Goal: Task Accomplishment & Management: Use online tool/utility

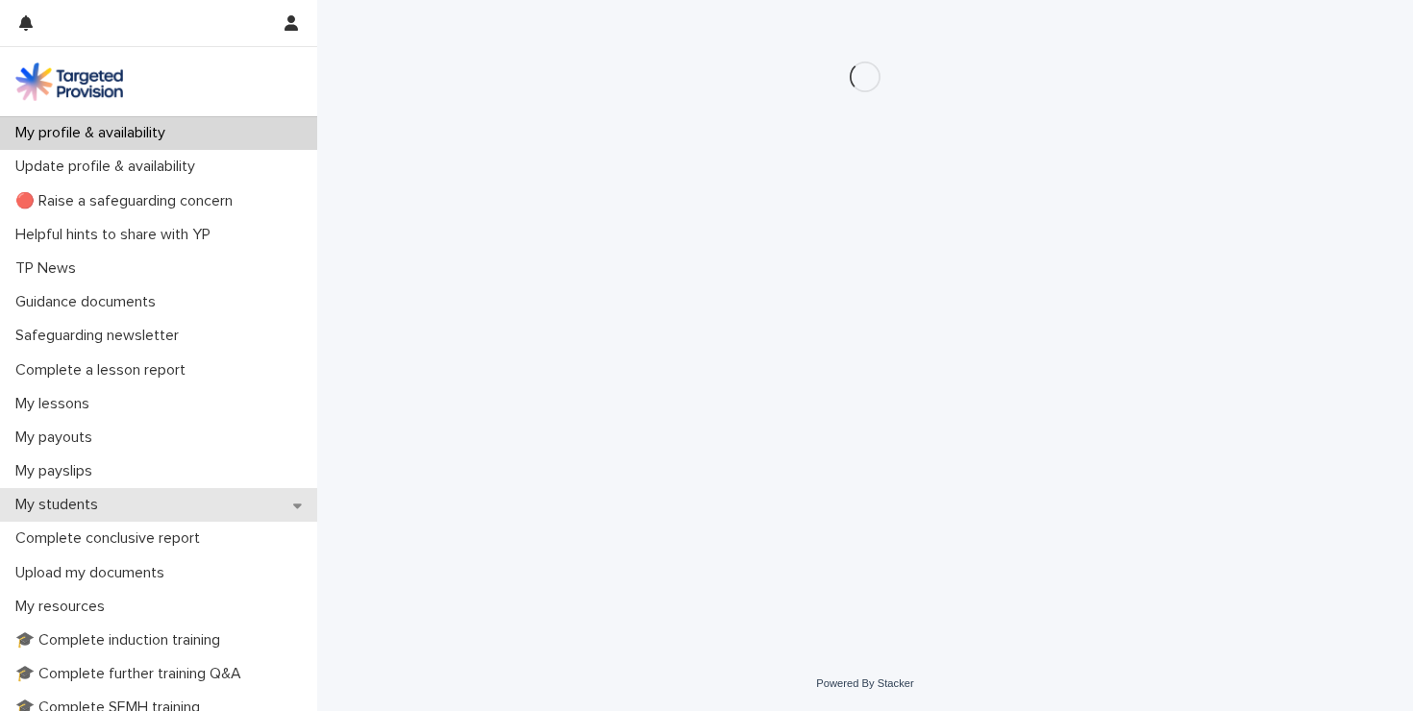
click at [203, 515] on div "My students" at bounding box center [158, 505] width 317 height 34
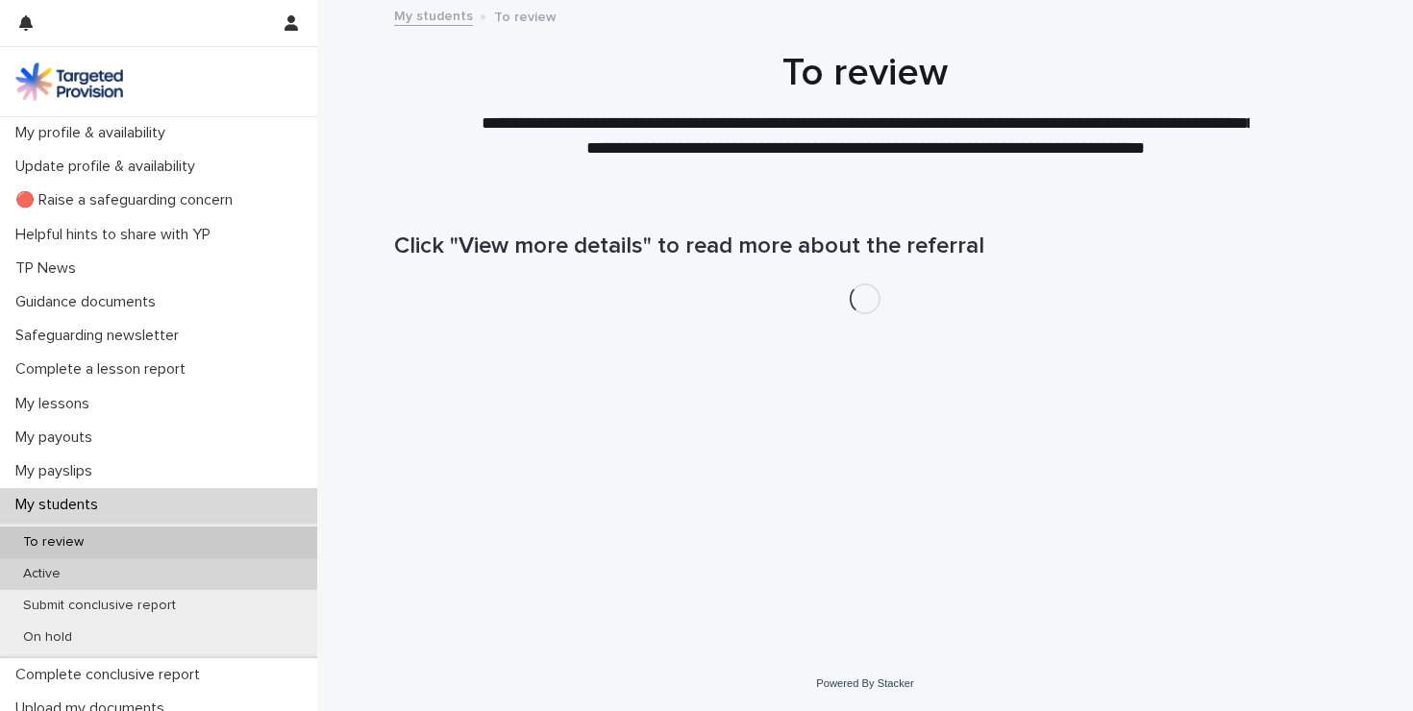
click at [189, 570] on div "Active" at bounding box center [158, 574] width 317 height 32
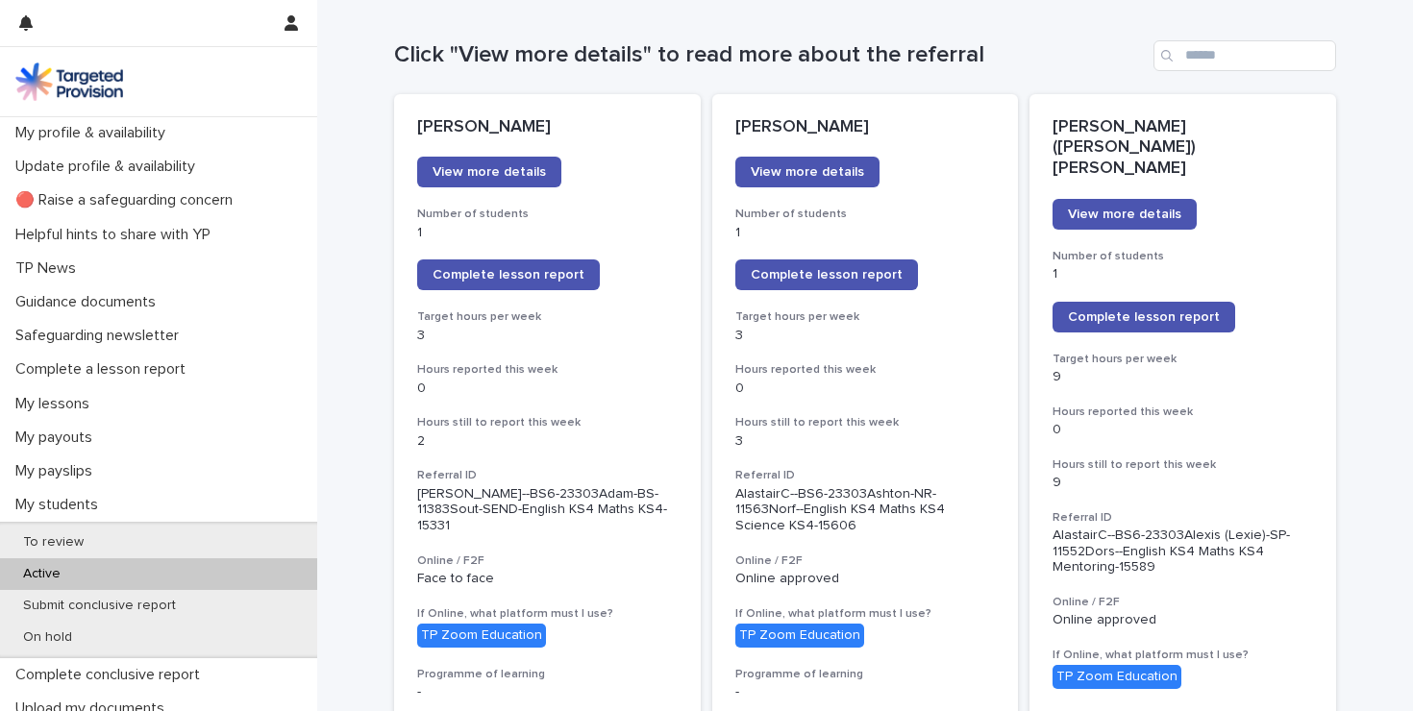
scroll to position [166, 0]
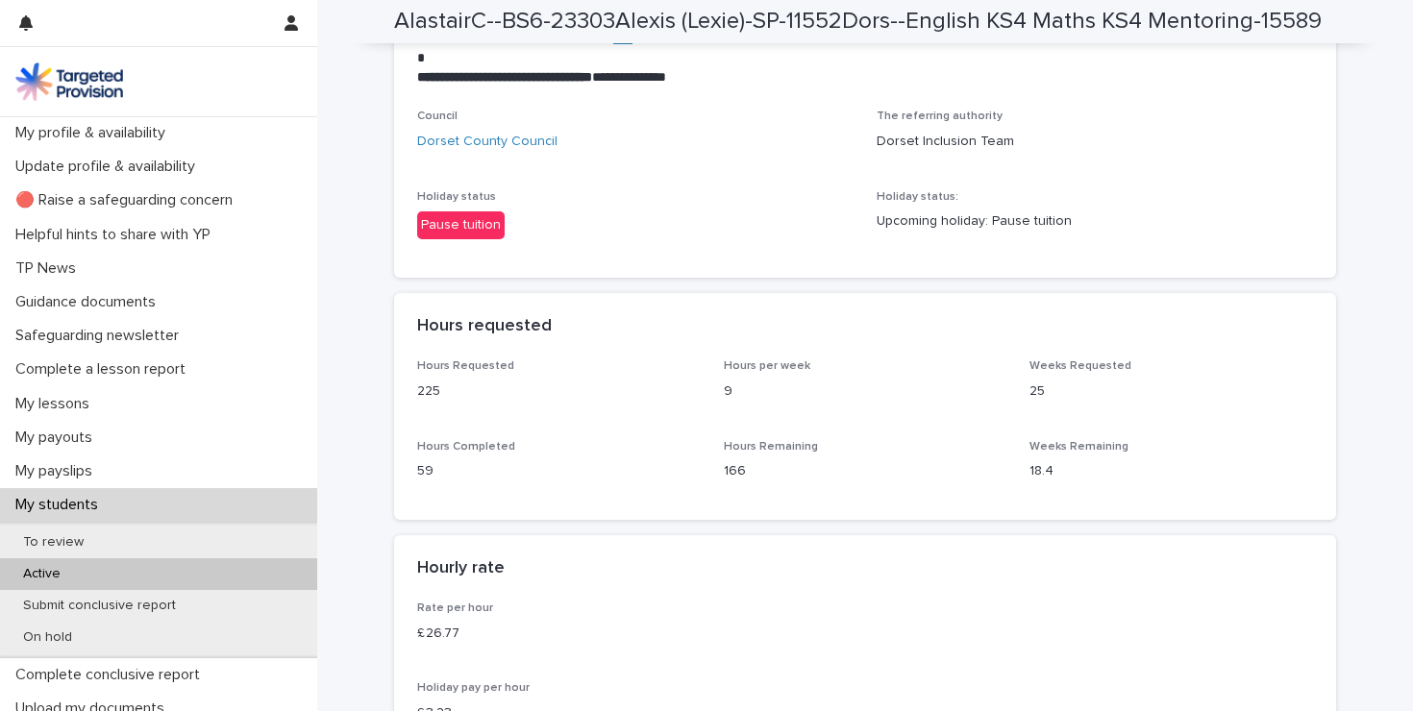
scroll to position [4101, 0]
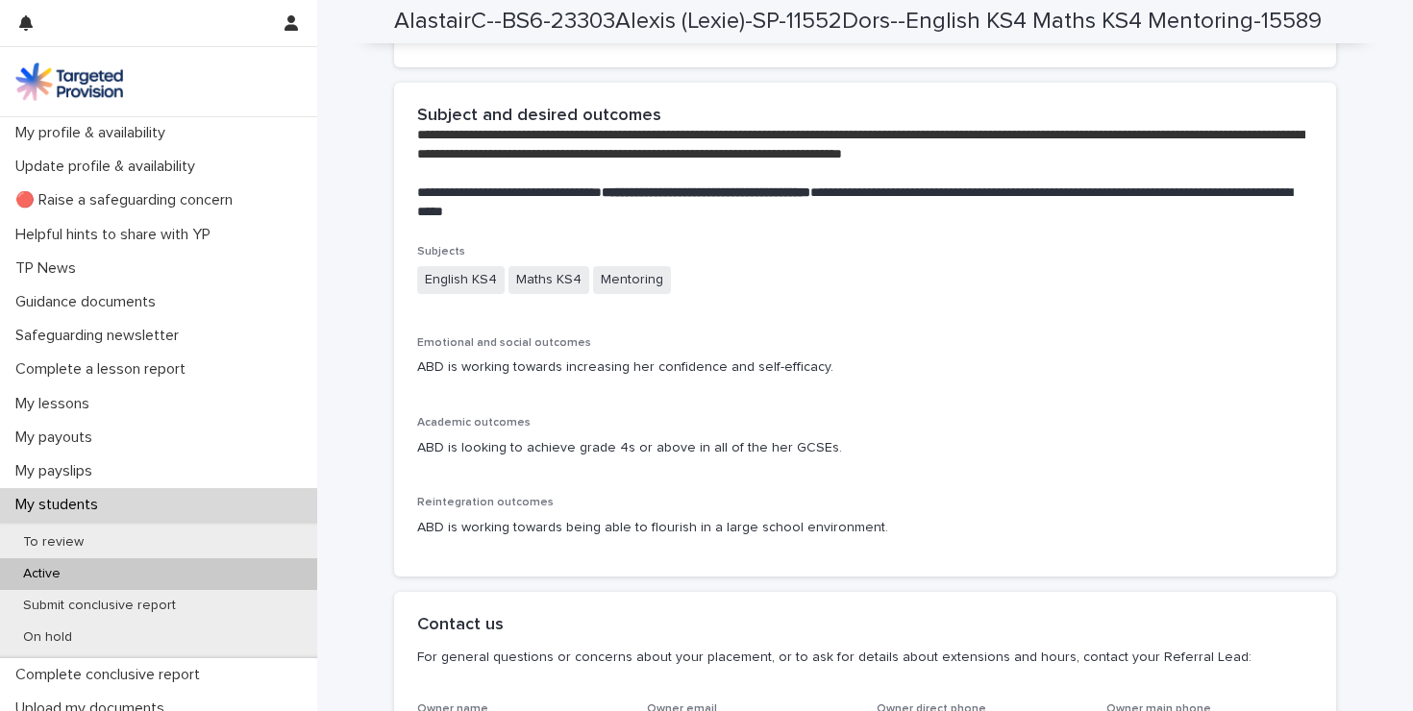
click at [112, 503] on div "My students" at bounding box center [158, 505] width 317 height 34
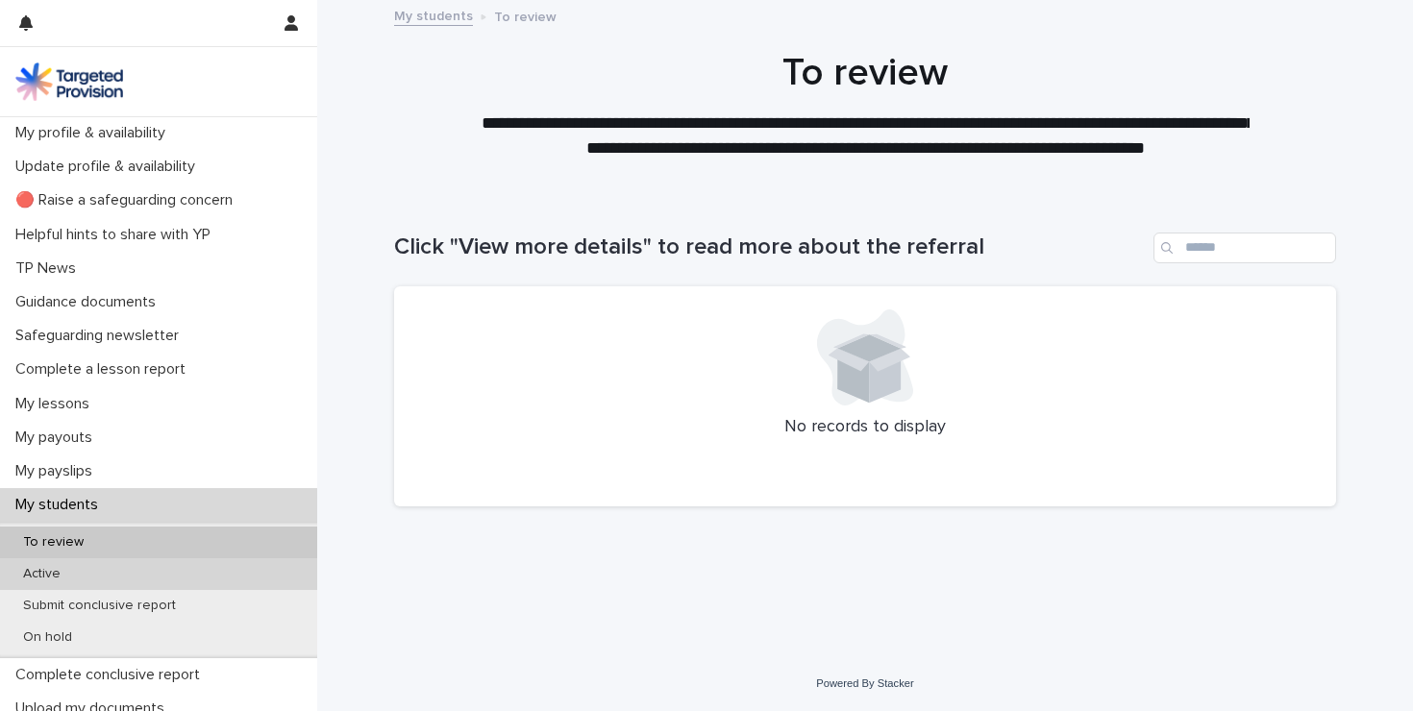
click at [161, 576] on div "Active" at bounding box center [158, 574] width 317 height 32
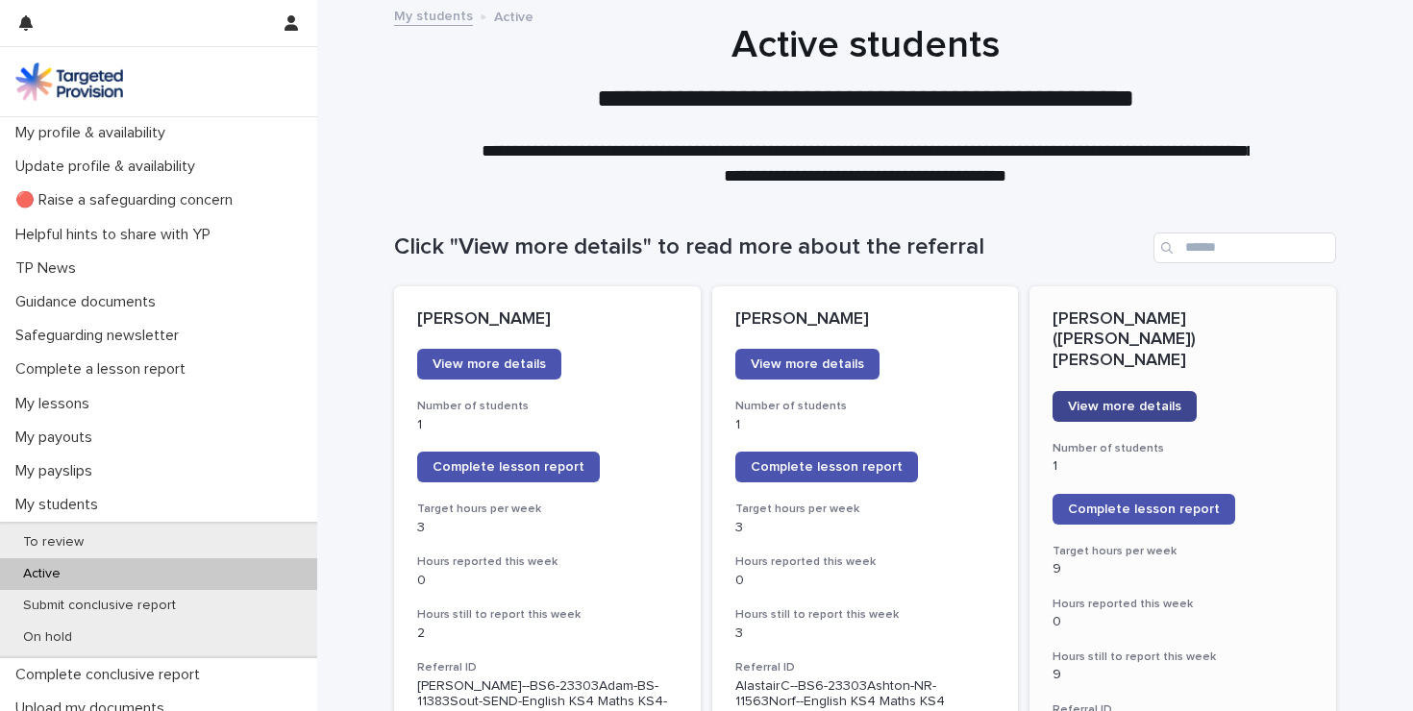
click at [1110, 400] on span "View more details" at bounding box center [1124, 406] width 113 height 13
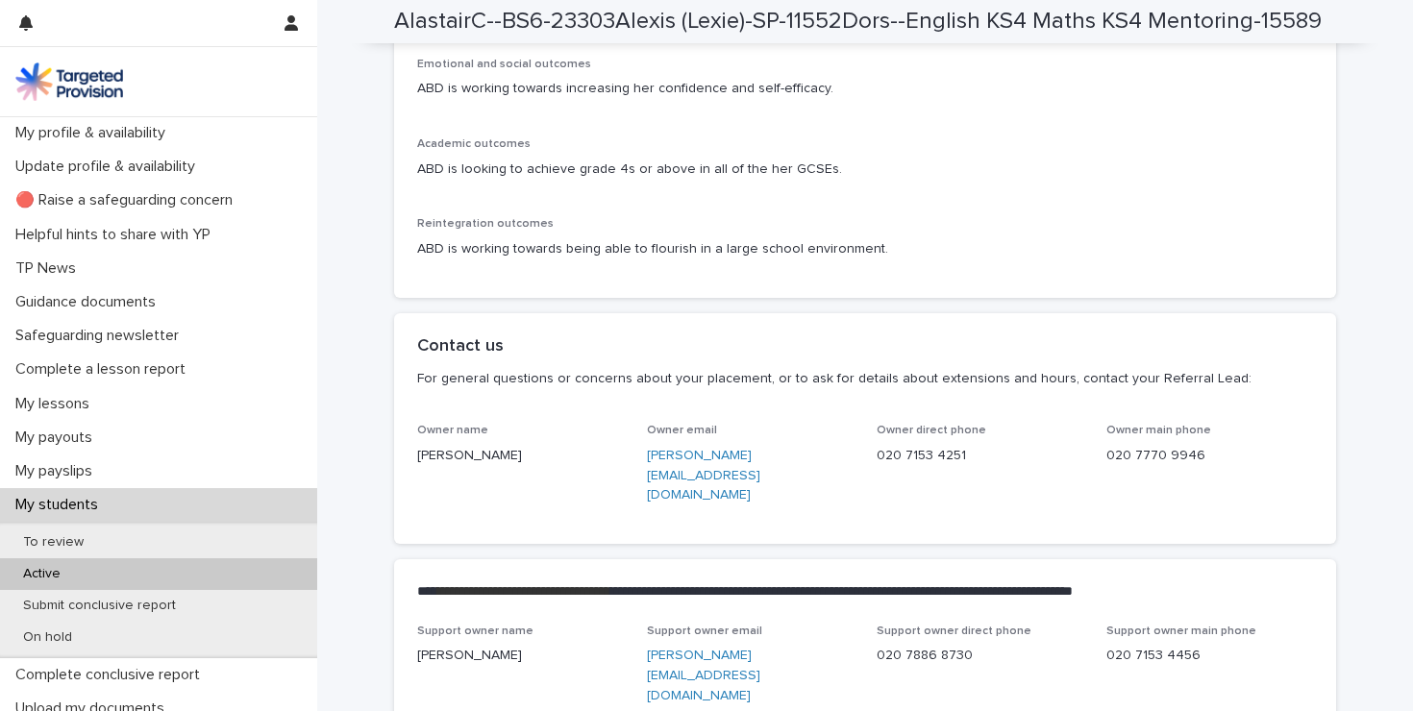
scroll to position [4378, 0]
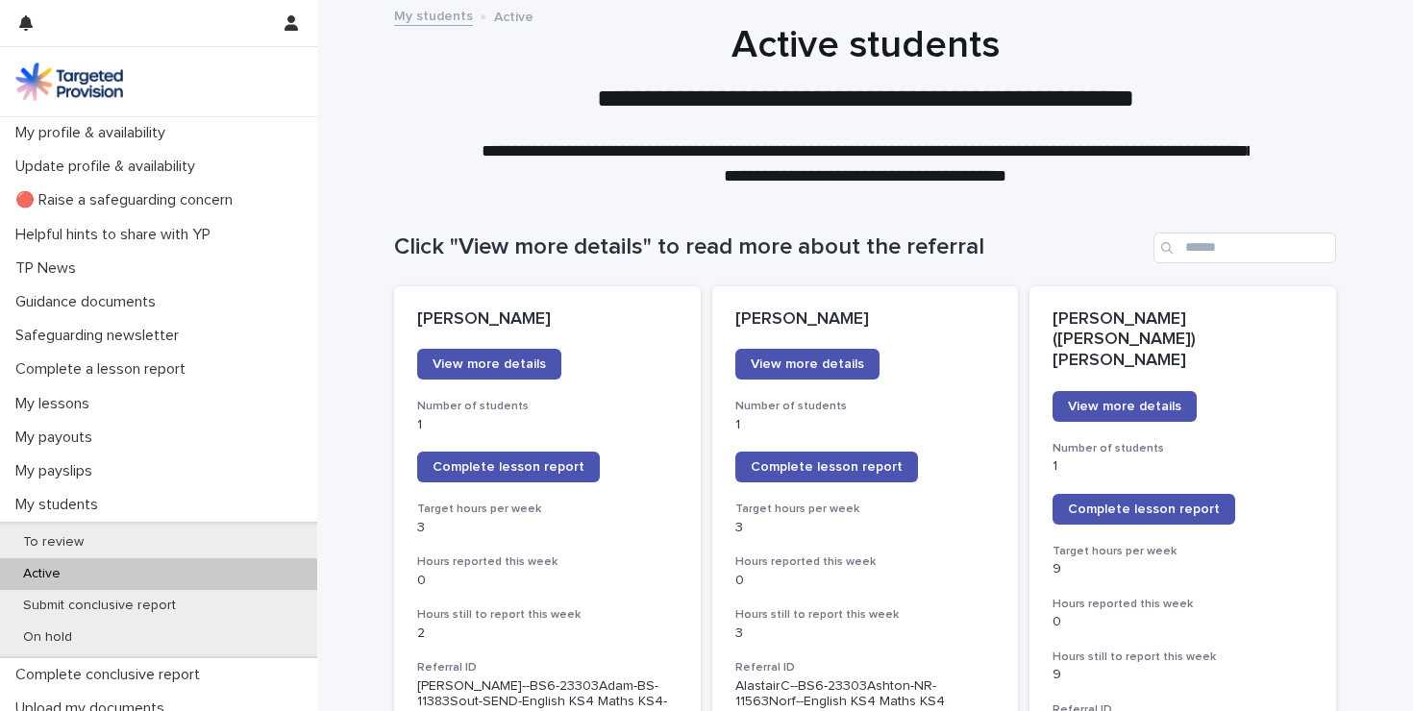
scroll to position [158, 0]
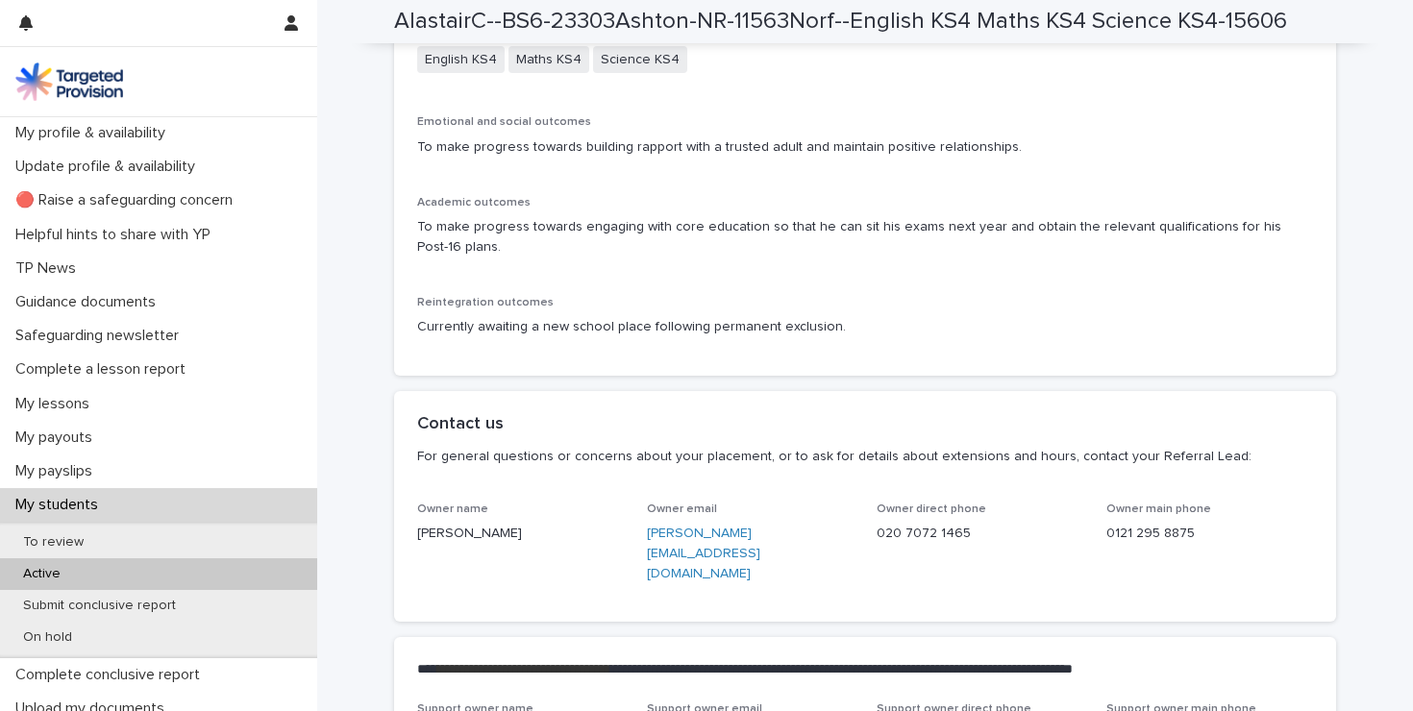
scroll to position [4279, 0]
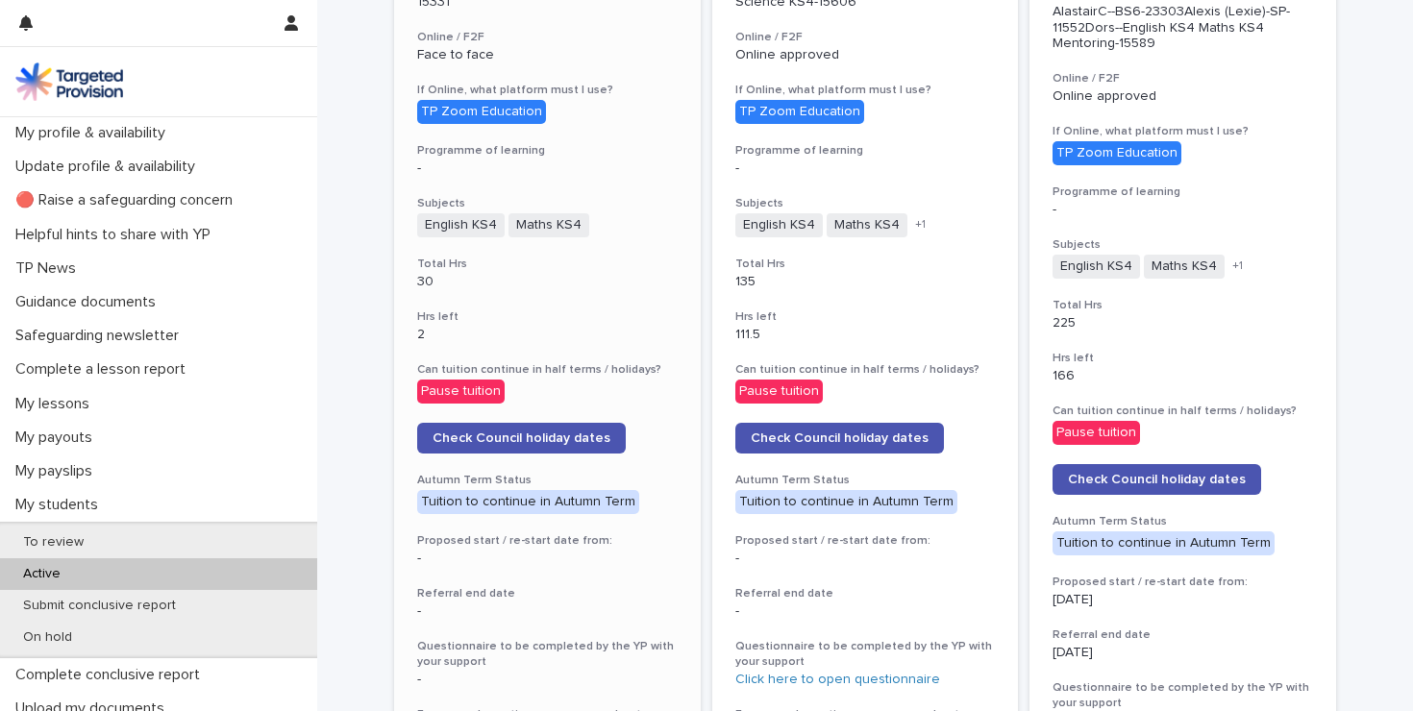
scroll to position [1165, 0]
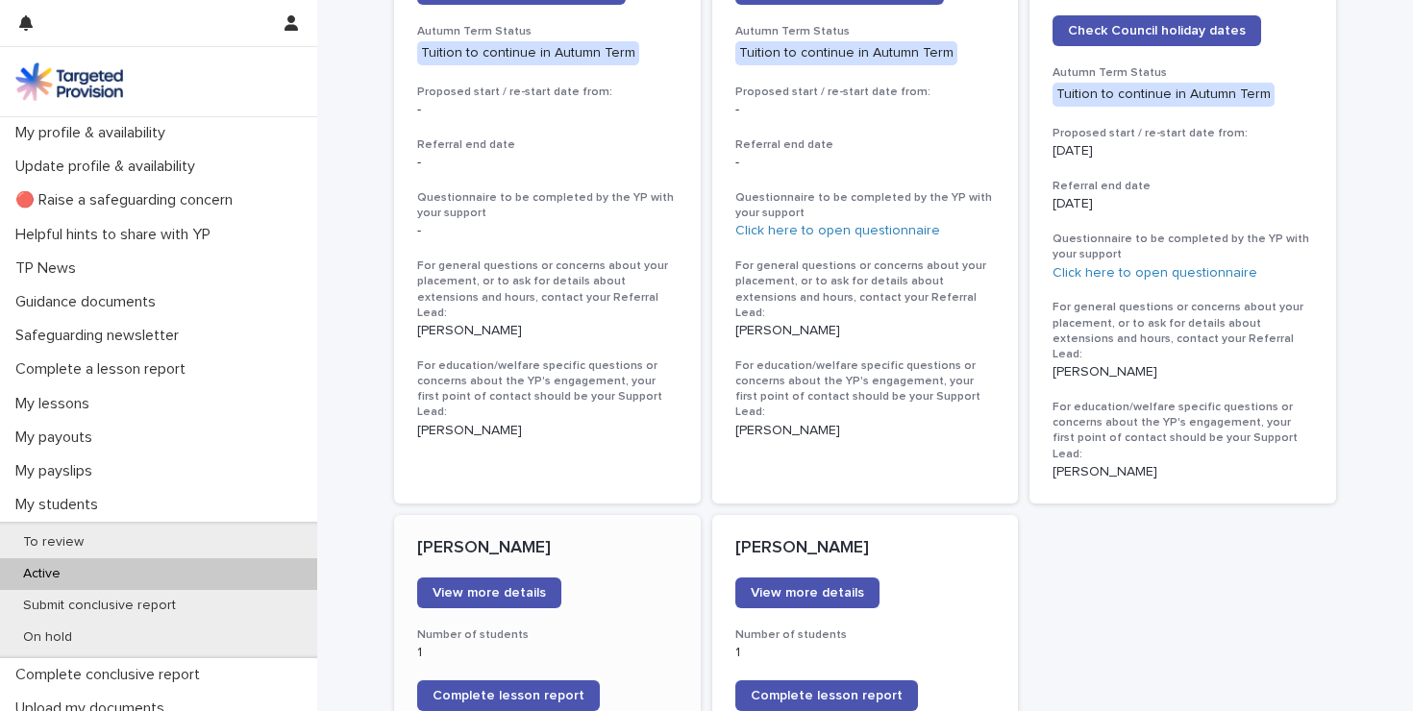
click at [628, 538] on p "[PERSON_NAME]" at bounding box center [547, 548] width 260 height 21
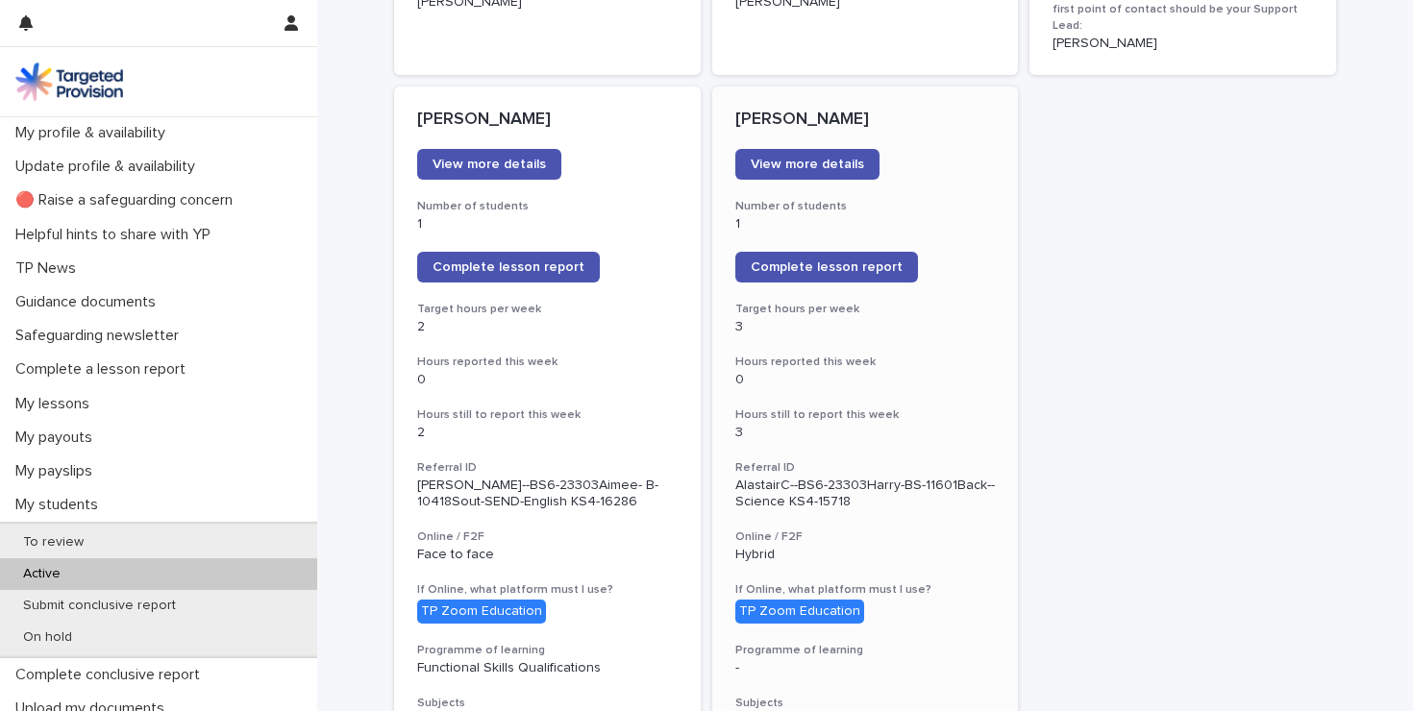
scroll to position [1471, 0]
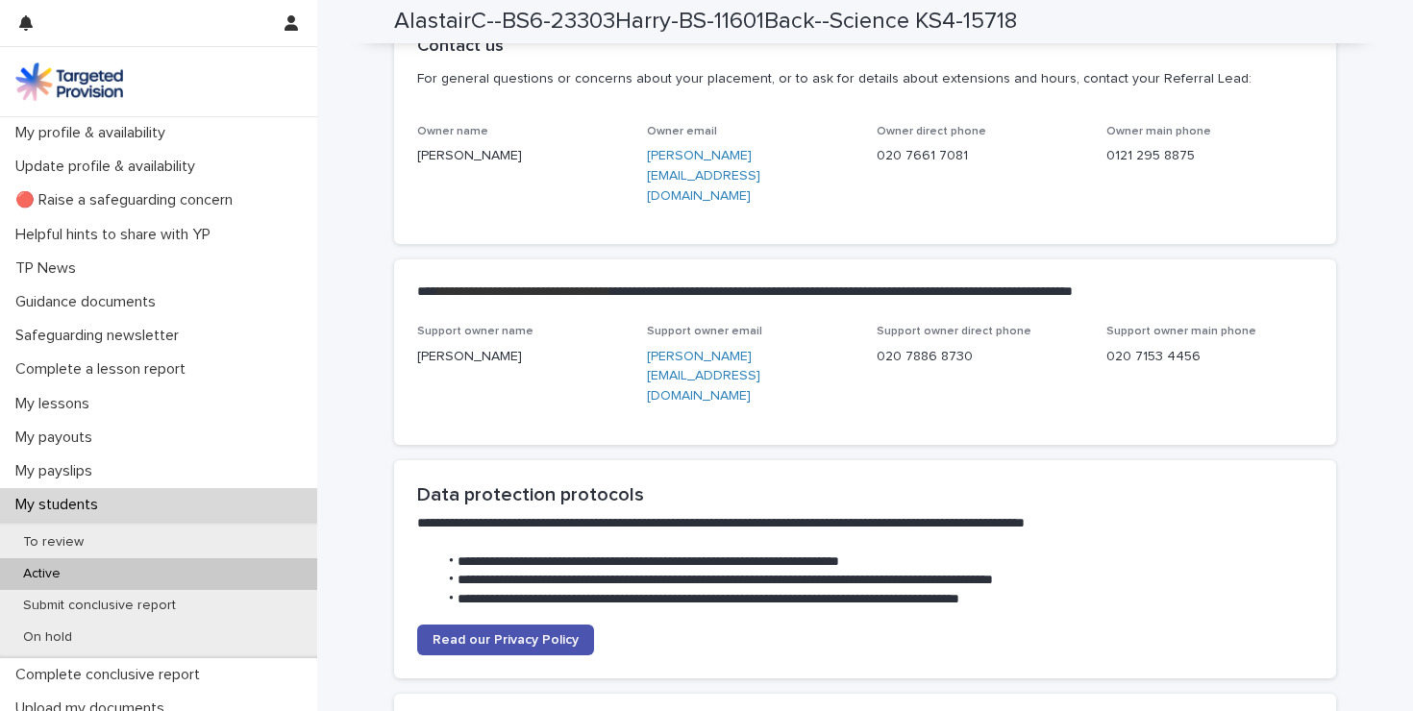
scroll to position [4558, 0]
click at [454, 327] on span "Support owner name" at bounding box center [475, 333] width 116 height 12
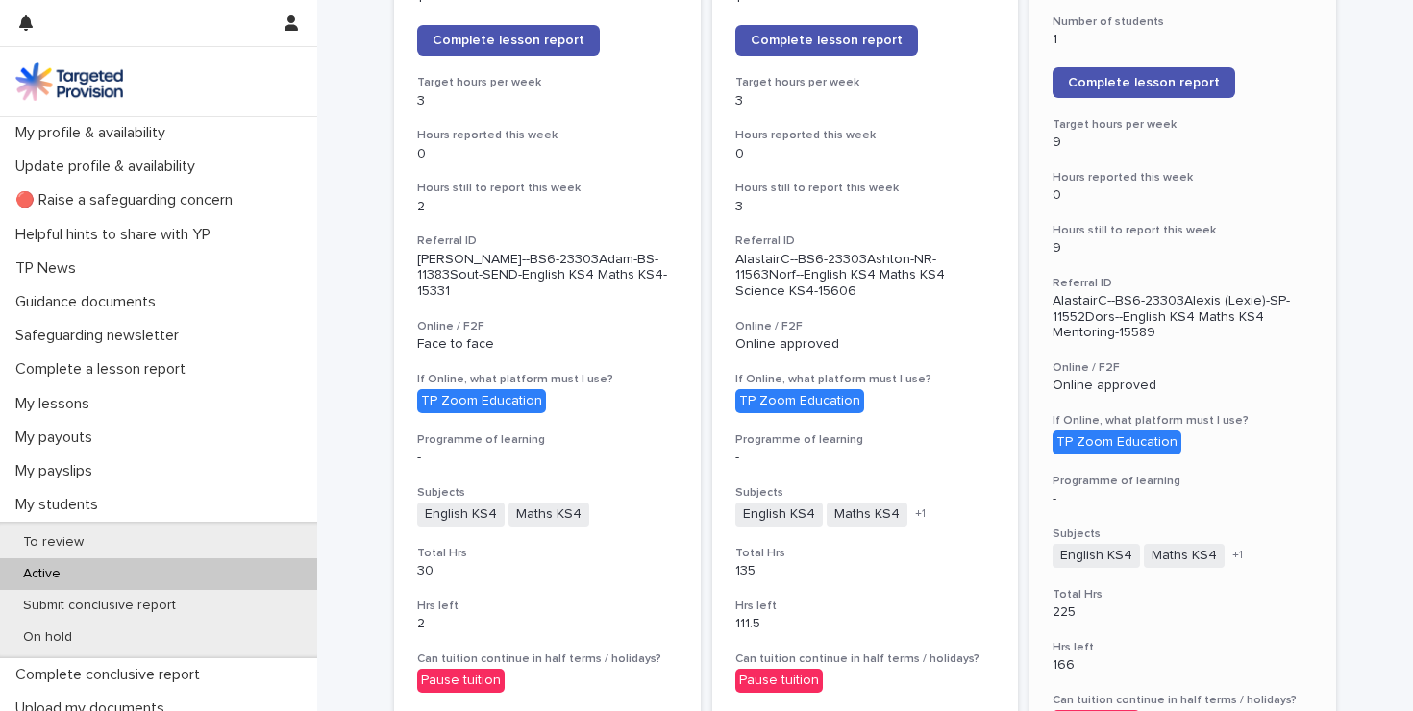
scroll to position [1355, 0]
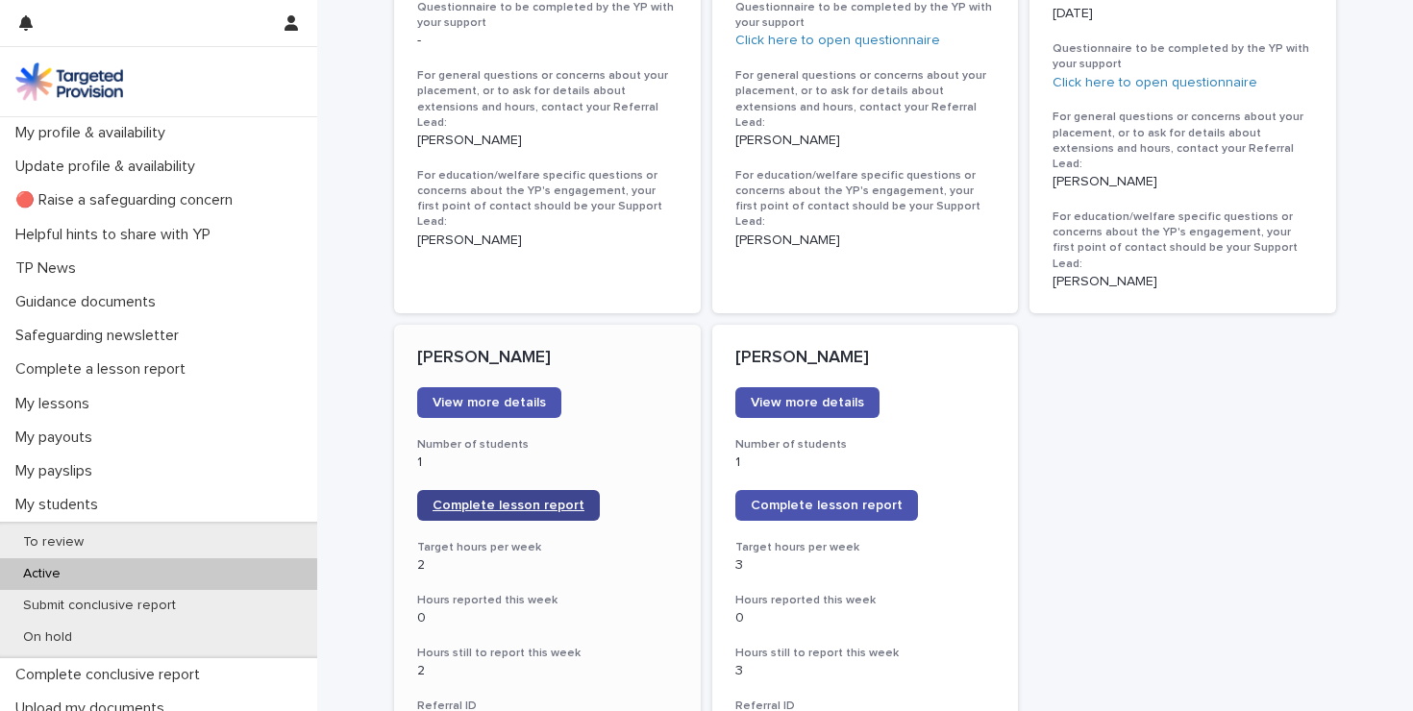
click at [491, 490] on link "Complete lesson report" at bounding box center [508, 505] width 183 height 31
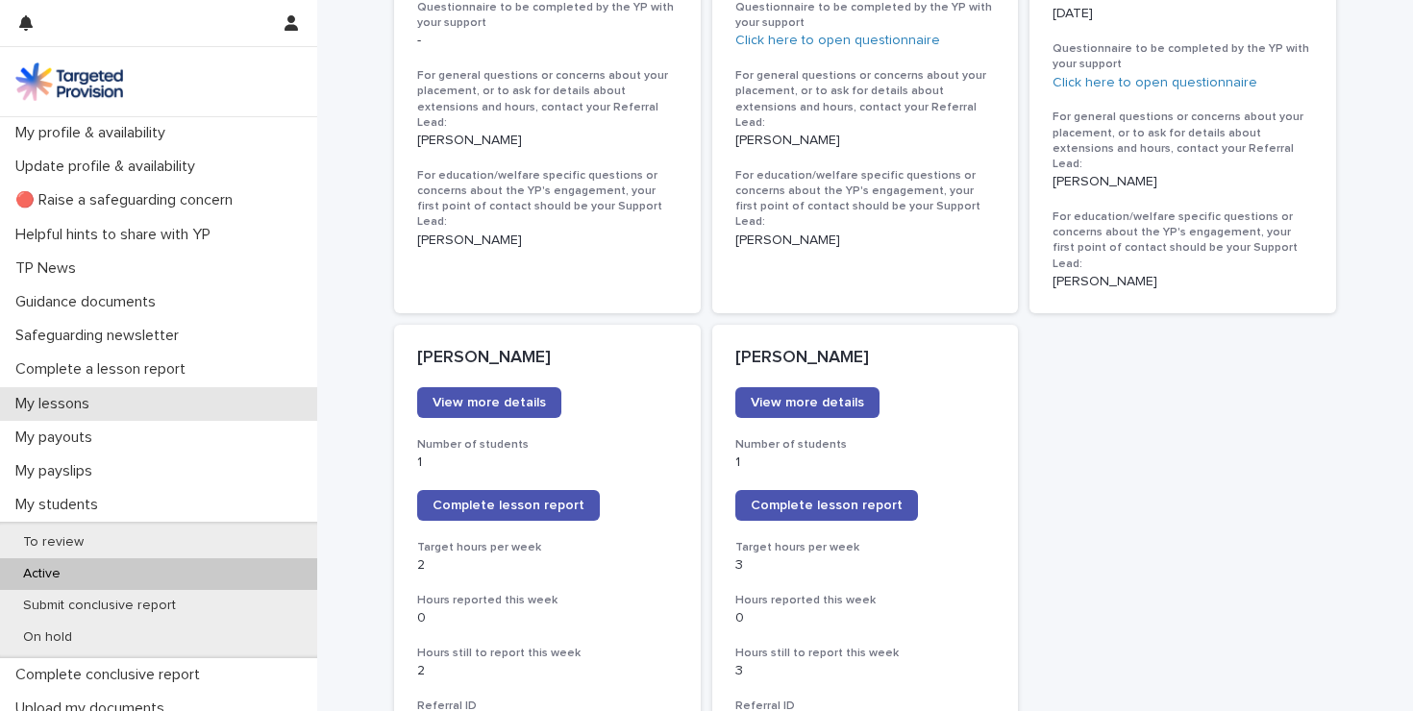
click at [77, 413] on div "My lessons" at bounding box center [158, 404] width 317 height 34
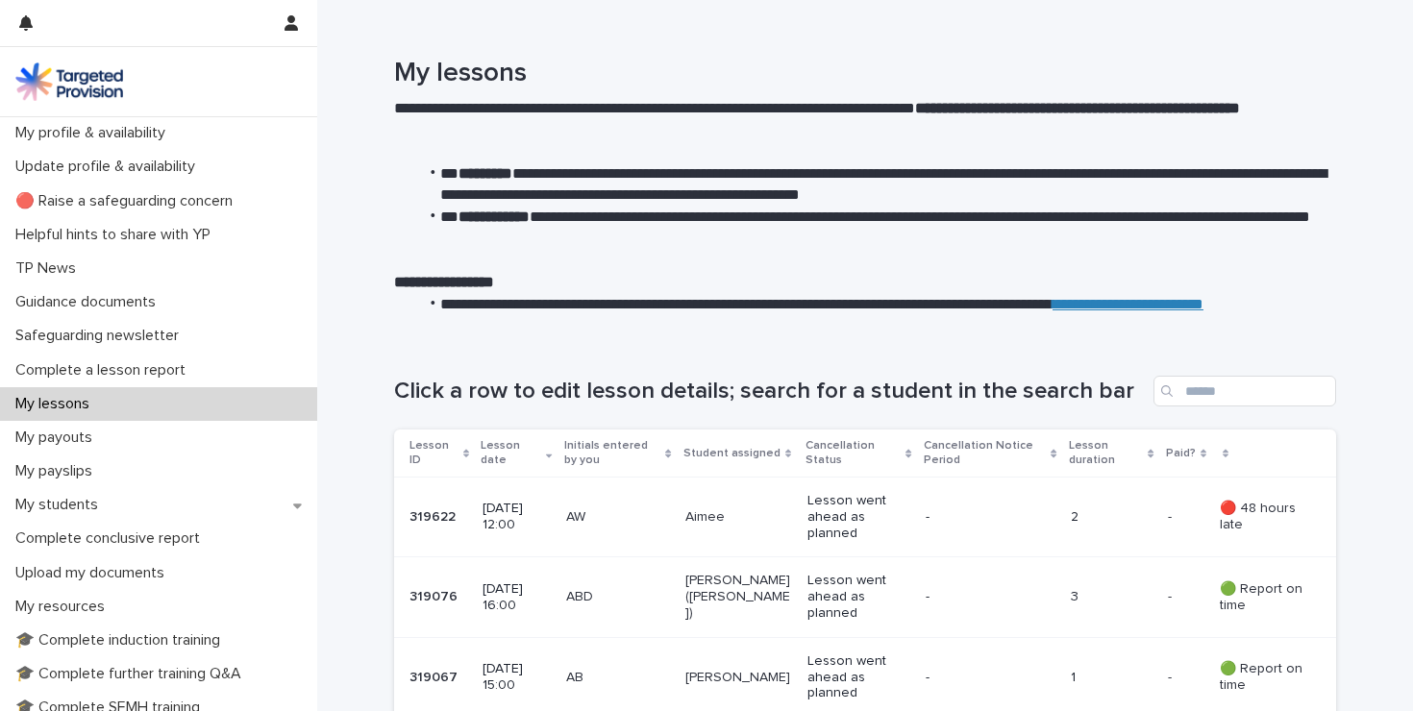
click at [975, 255] on p at bounding box center [865, 261] width 942 height 22
click at [945, 512] on p "-" at bounding box center [979, 517] width 107 height 16
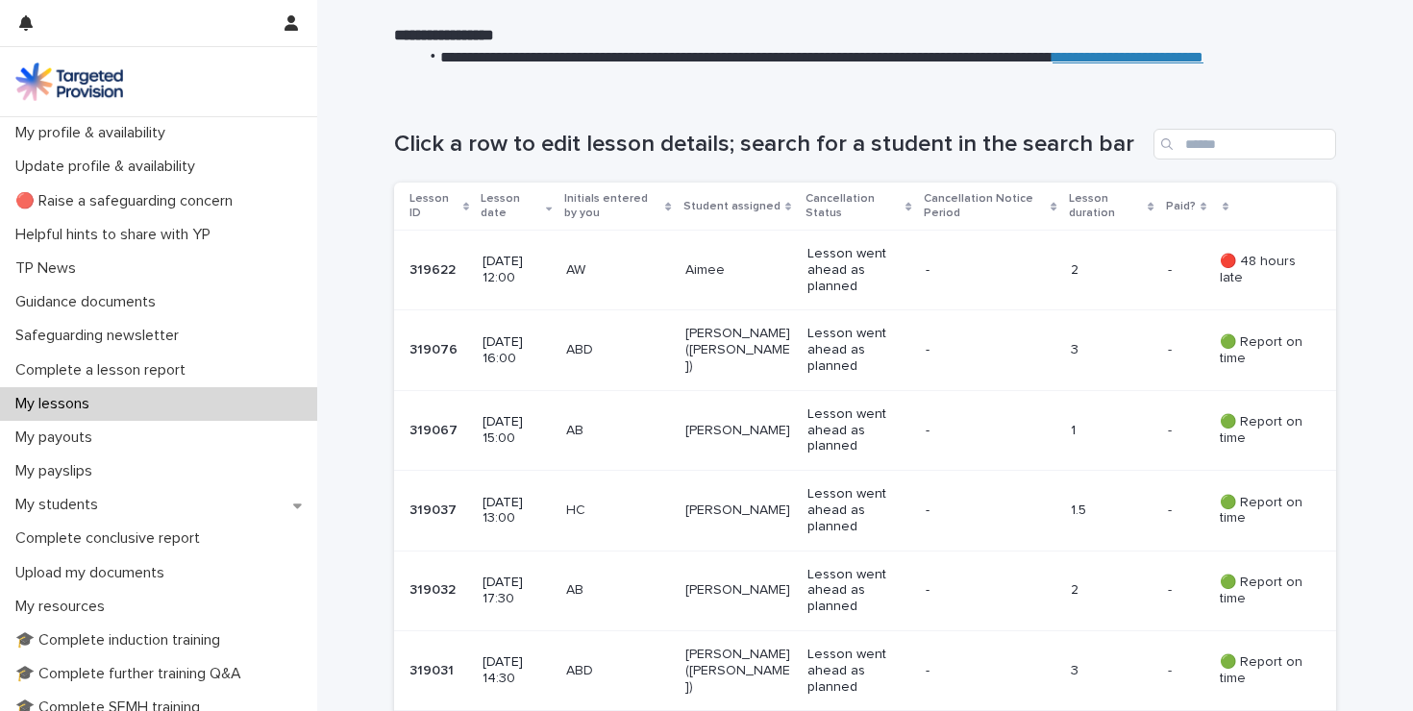
scroll to position [252, 0]
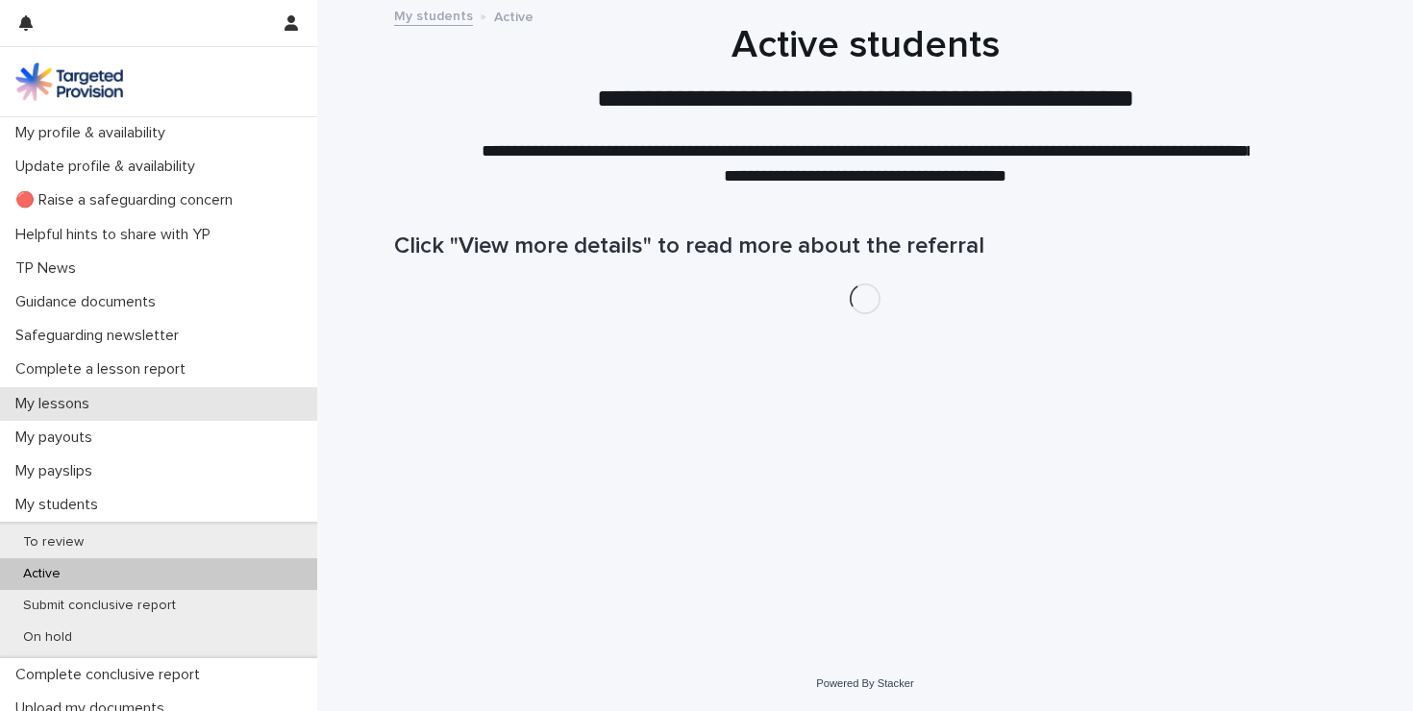
click at [160, 393] on div "My lessons" at bounding box center [158, 404] width 317 height 34
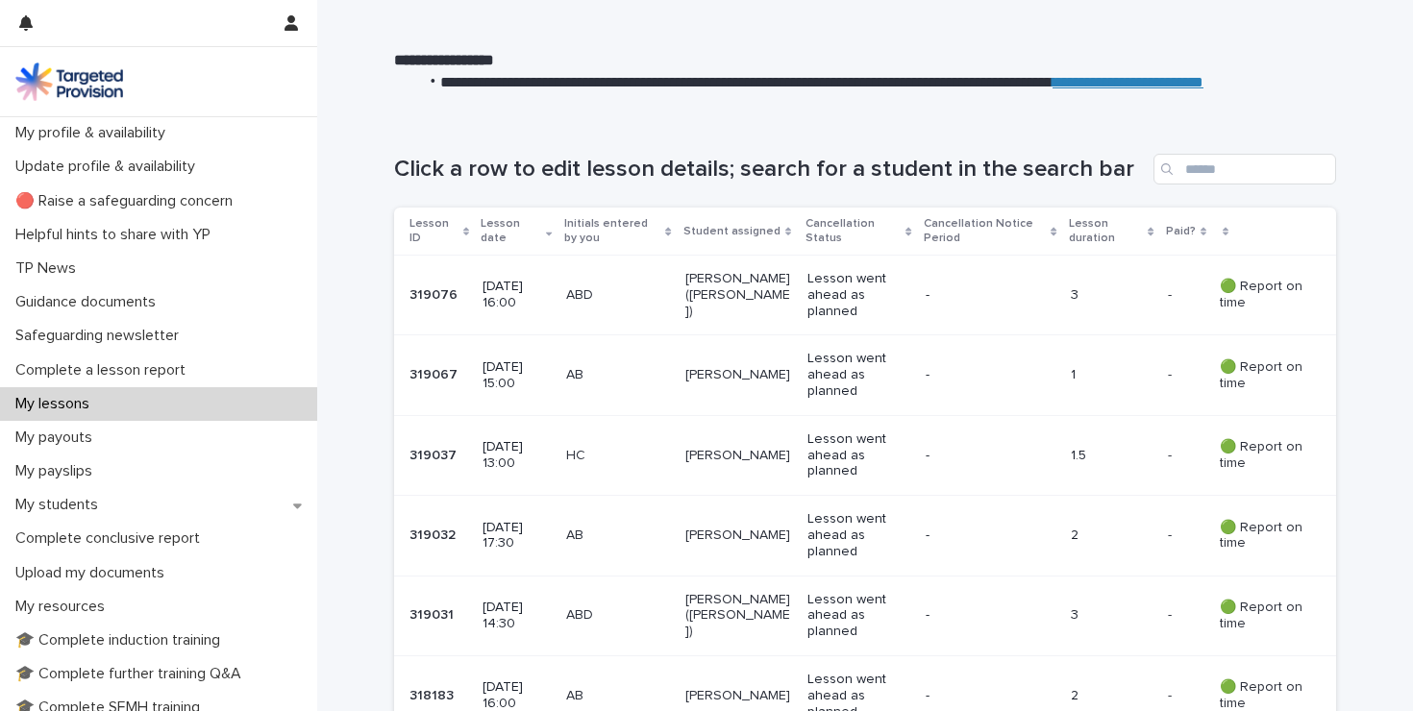
scroll to position [113, 0]
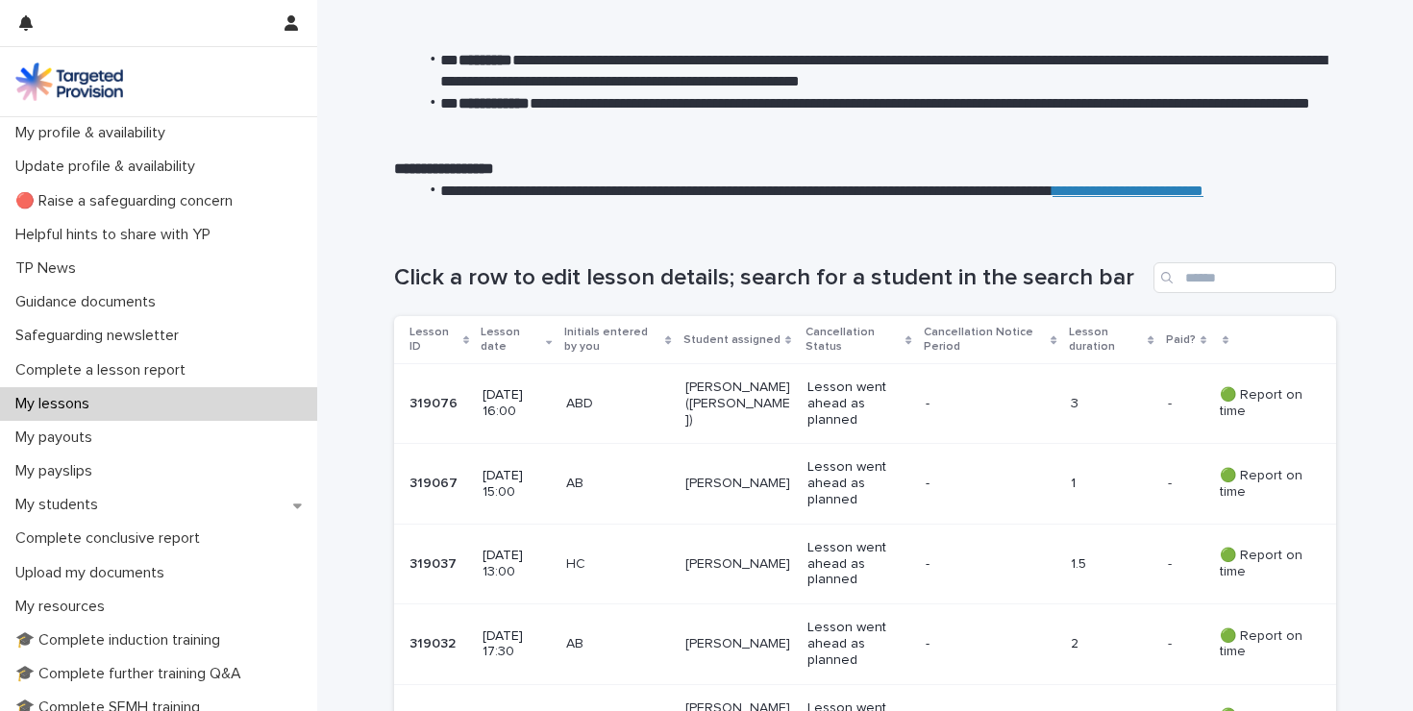
click at [715, 418] on div "[PERSON_NAME] ([PERSON_NAME])" at bounding box center [738, 403] width 107 height 63
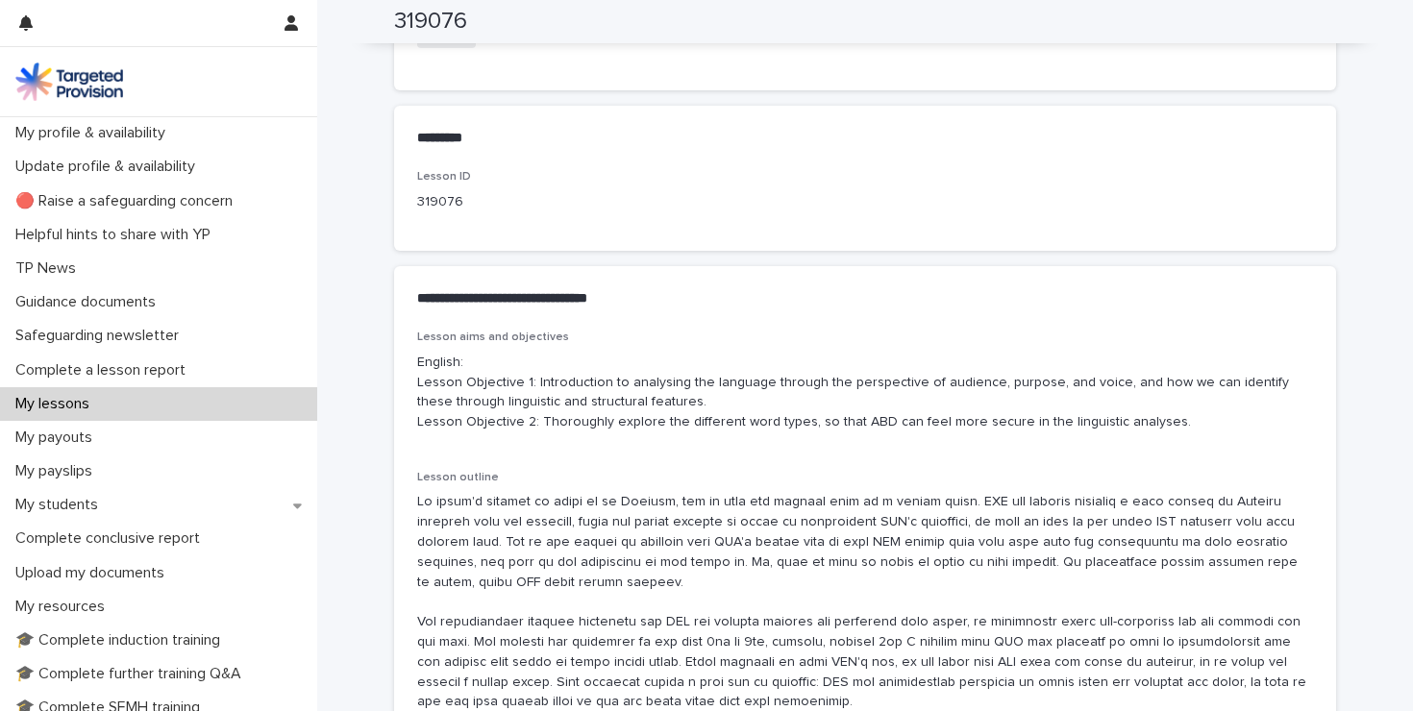
scroll to position [1098, 0]
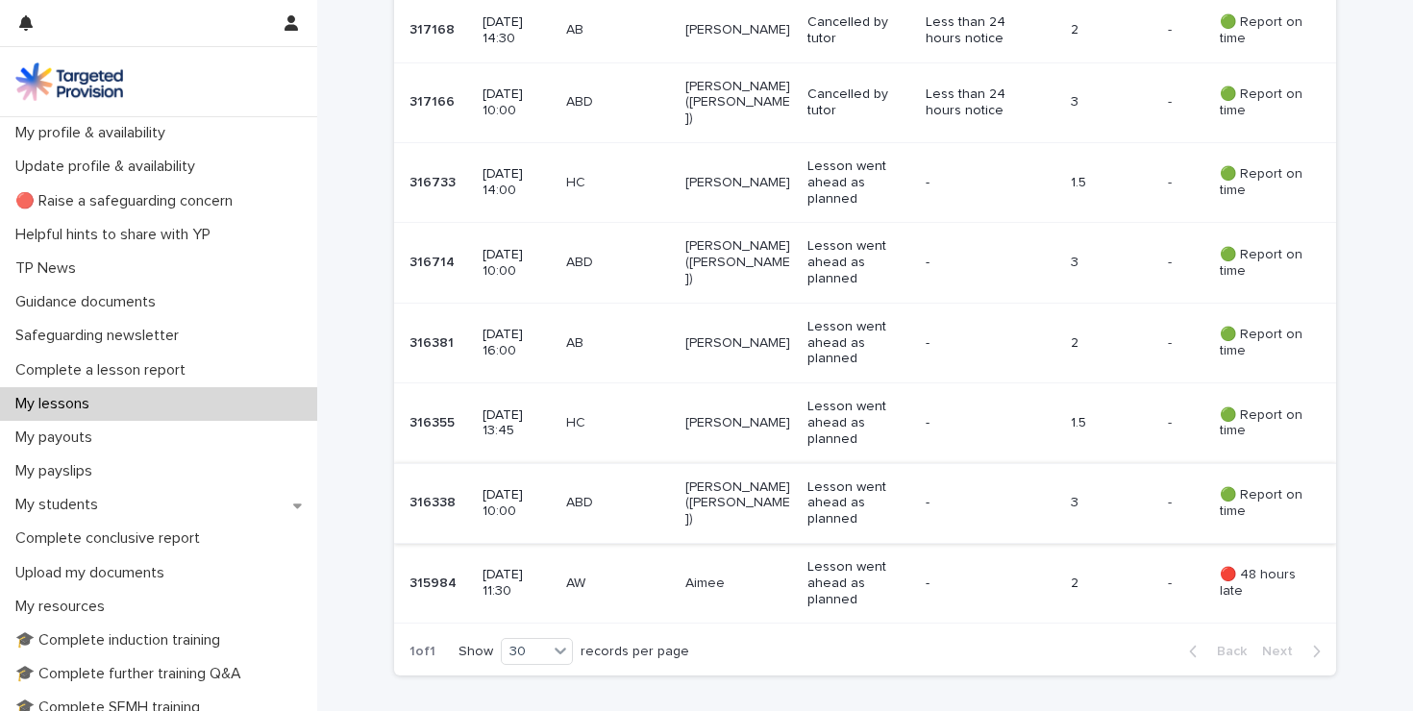
scroll to position [1286, 0]
